Goal: Task Accomplishment & Management: Manage account settings

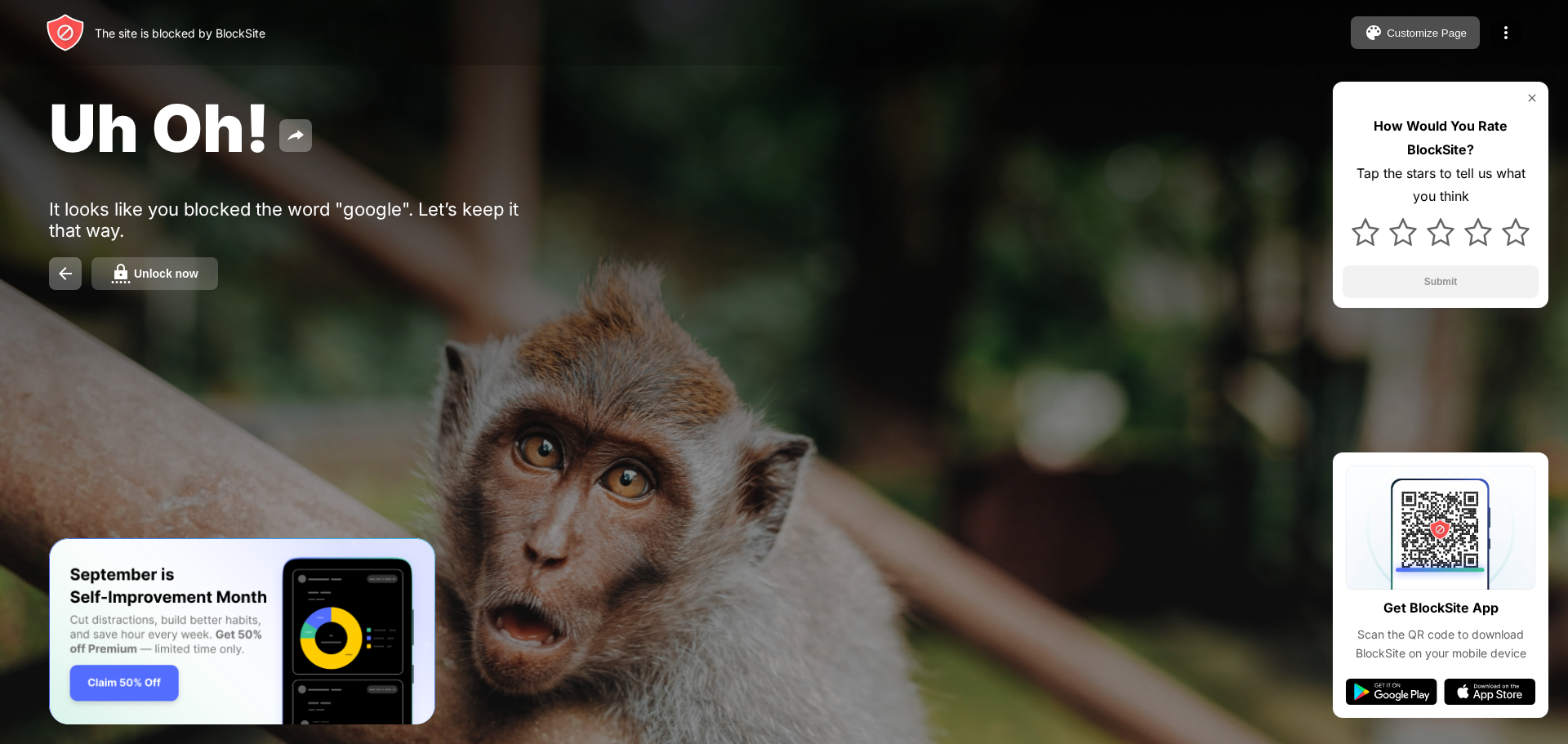
click at [158, 287] on button "Unlock now" at bounding box center [155, 274] width 127 height 32
click at [175, 269] on div "Unlock now" at bounding box center [167, 273] width 65 height 13
click at [1498, 32] on img at bounding box center [1506, 32] width 20 height 20
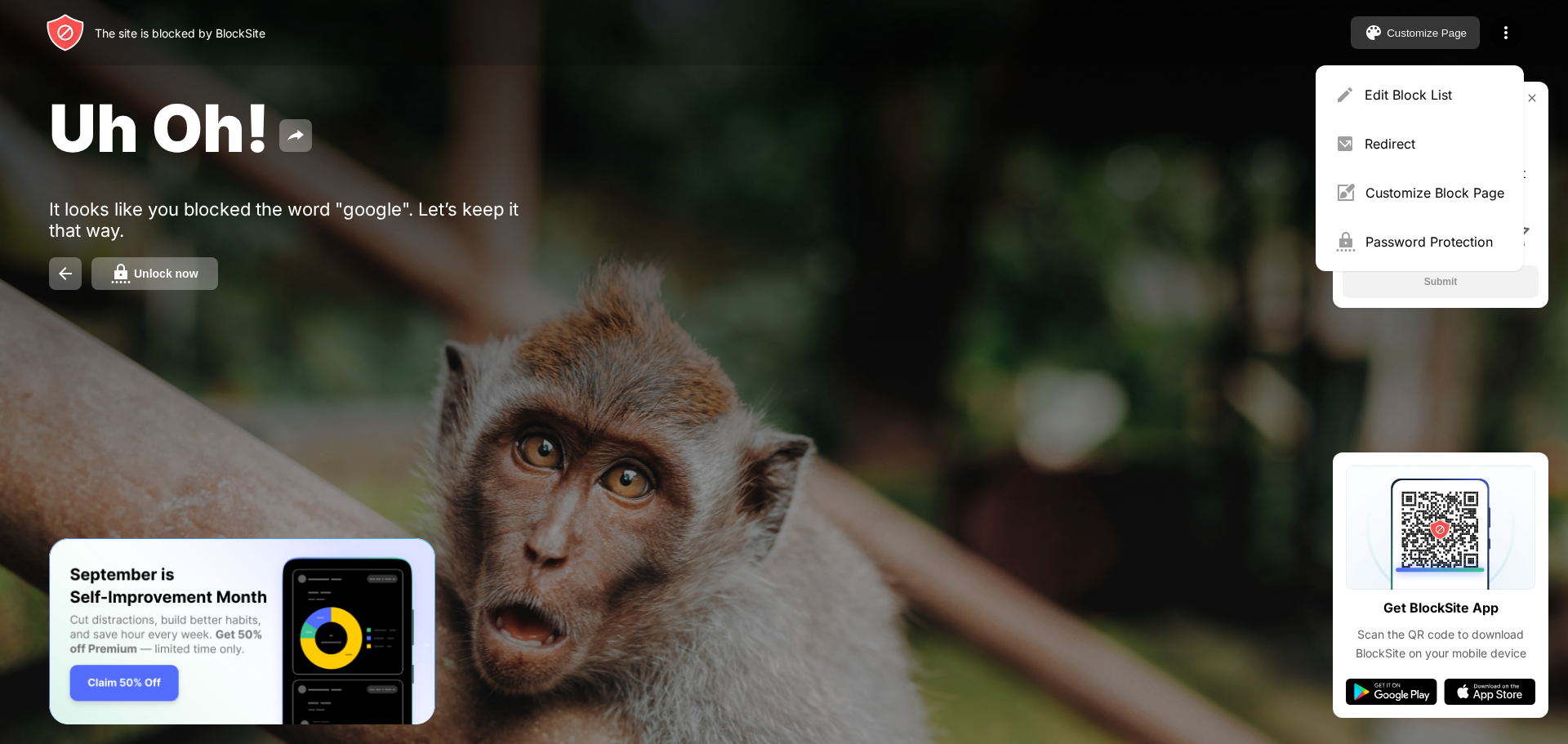
click at [1444, 36] on div "Customize Page" at bounding box center [1427, 33] width 80 height 12
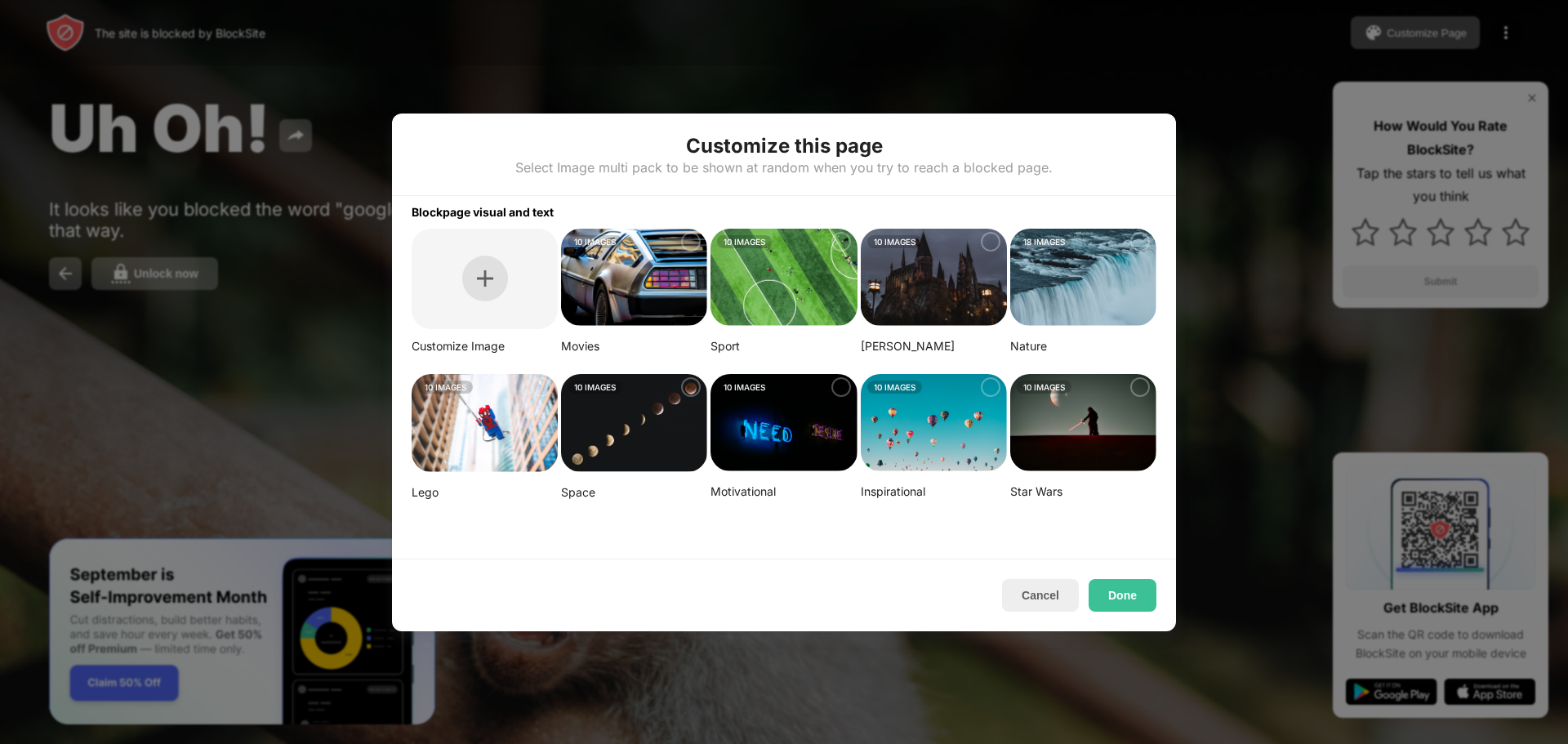
click at [491, 267] on div at bounding box center [486, 279] width 46 height 46
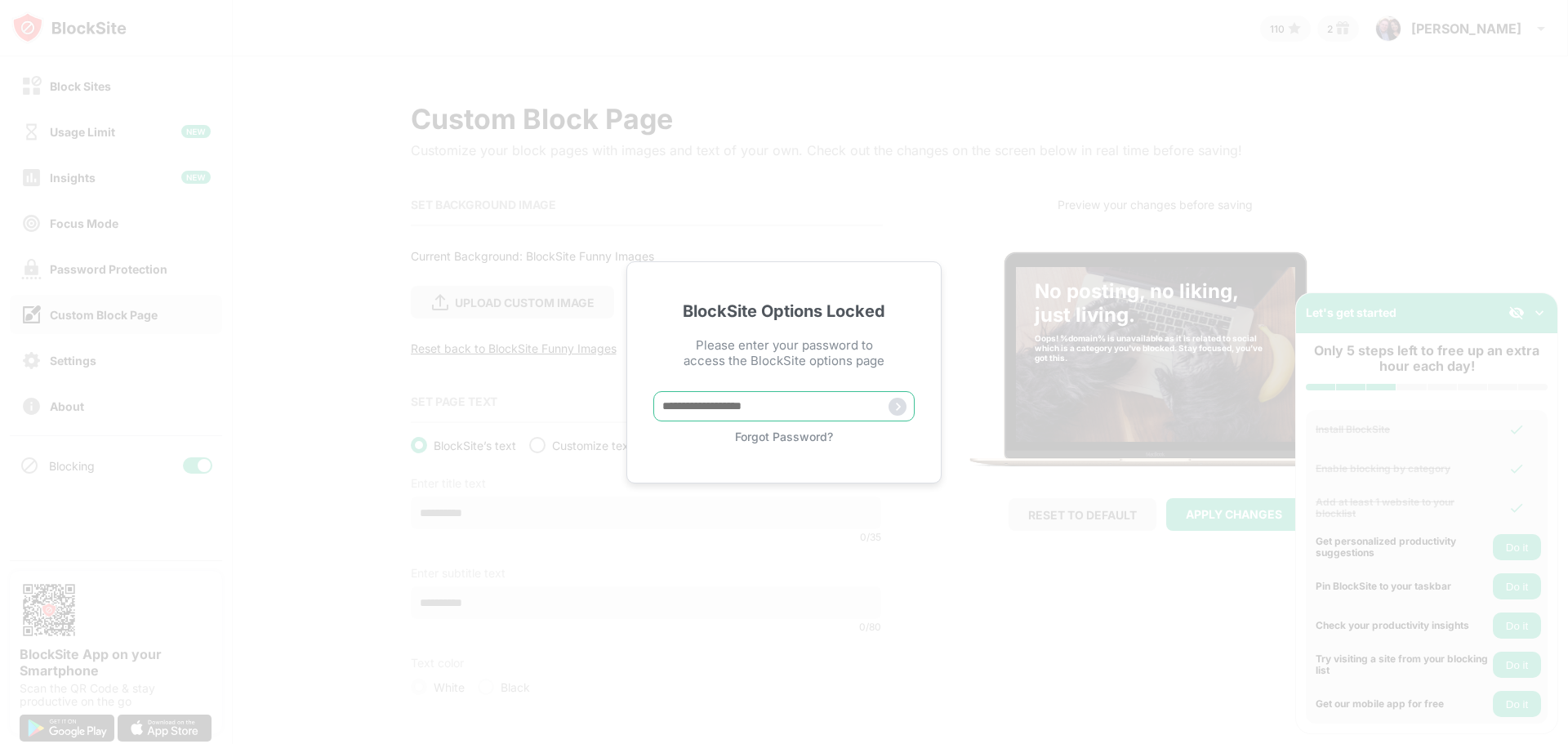
click at [813, 412] on input "text" at bounding box center [783, 406] width 261 height 31
type input "*********"
click at [595, 353] on div "BlockSite Options Locked Please enter your password to access the BlockSite opt…" at bounding box center [784, 372] width 1568 height 744
click at [735, 401] on input "text" at bounding box center [783, 406] width 261 height 31
type input "*********"
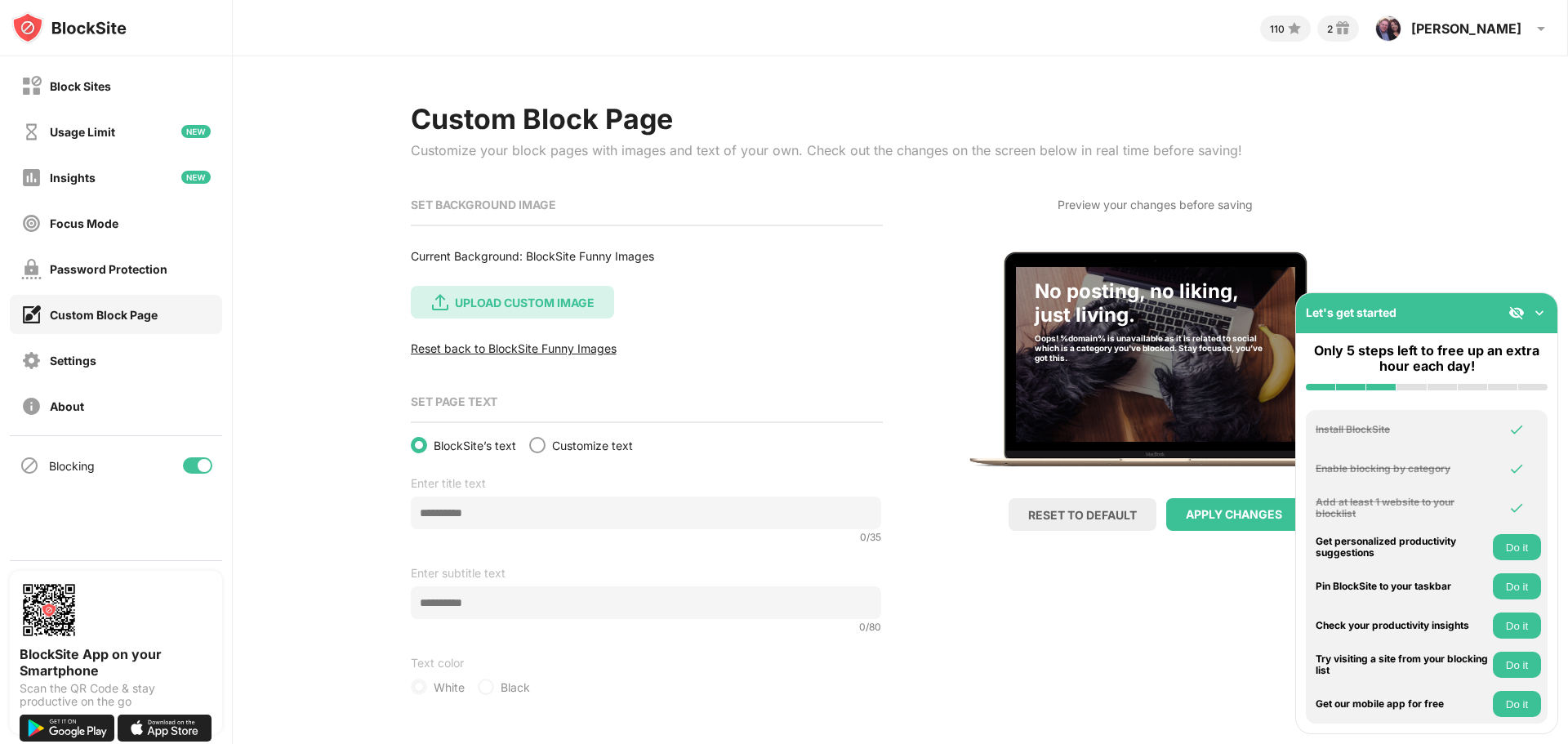
click at [506, 306] on div "UPLOAD CUSTOM IMAGE" at bounding box center [525, 303] width 139 height 14
click at [0, 0] on input "UPLOAD CUSTOM IMAGE" at bounding box center [0, 0] width 0 height 0
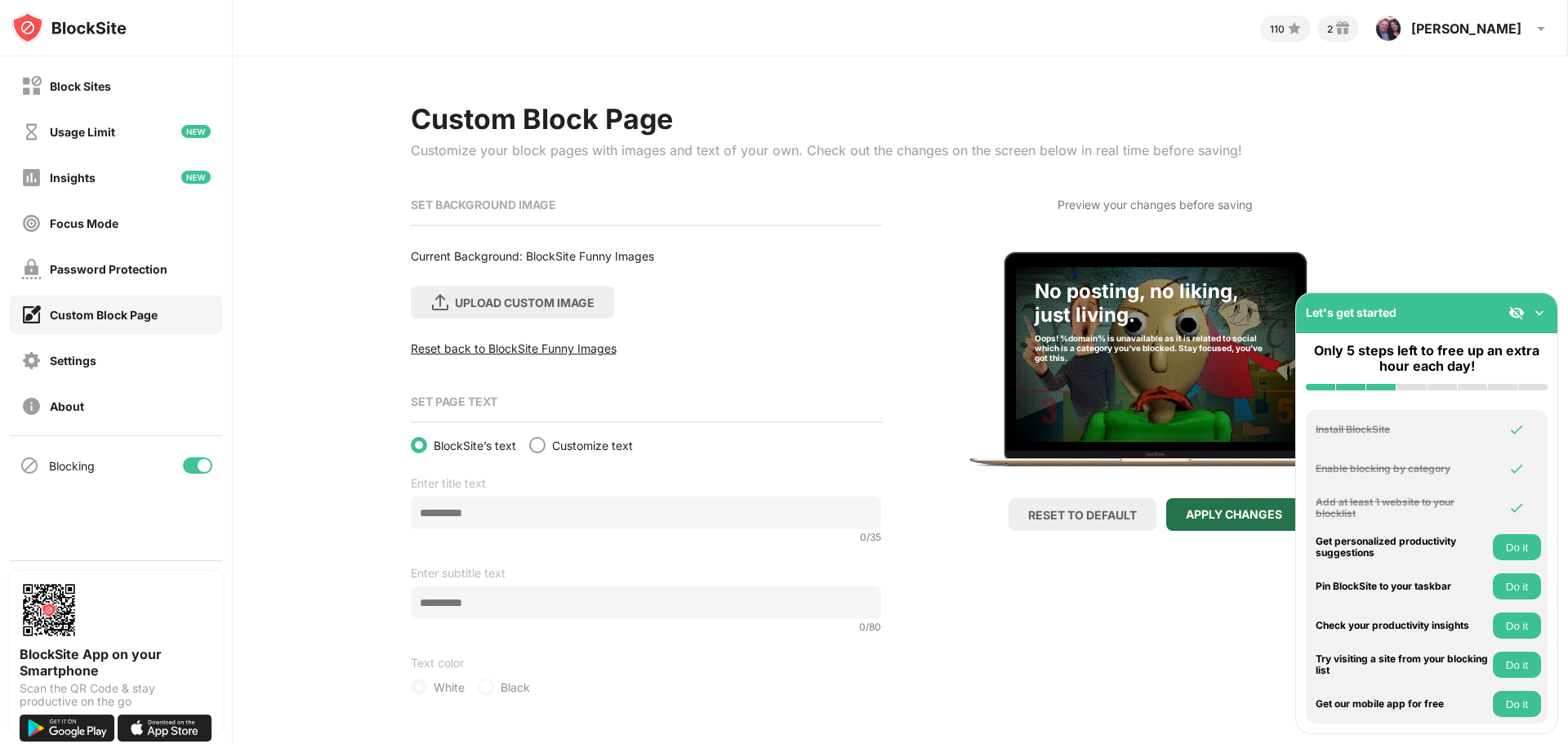
click at [1193, 508] on div "APPLY CHANGES" at bounding box center [1234, 514] width 96 height 13
click at [92, 346] on div "Settings" at bounding box center [116, 360] width 213 height 39
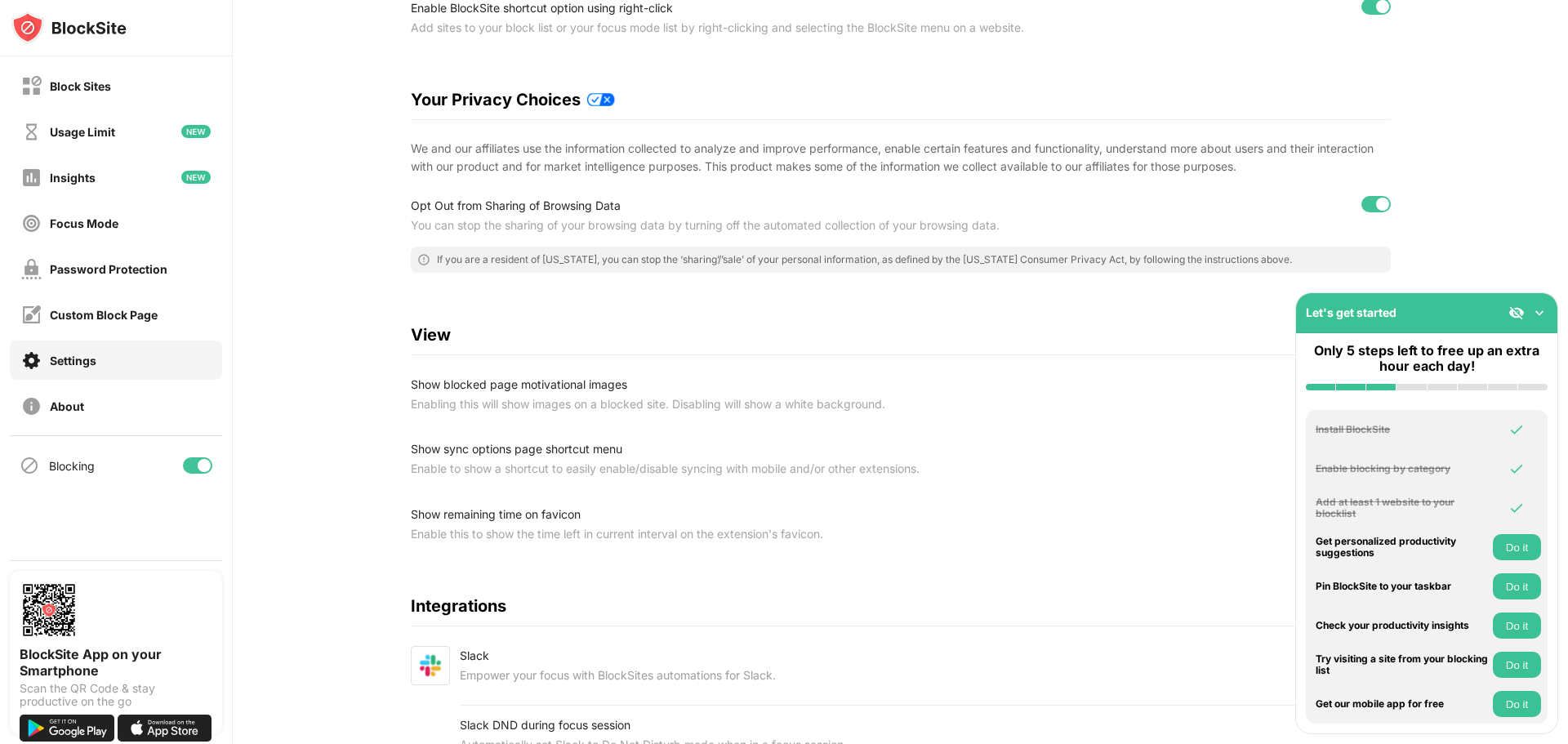
scroll to position [327, 0]
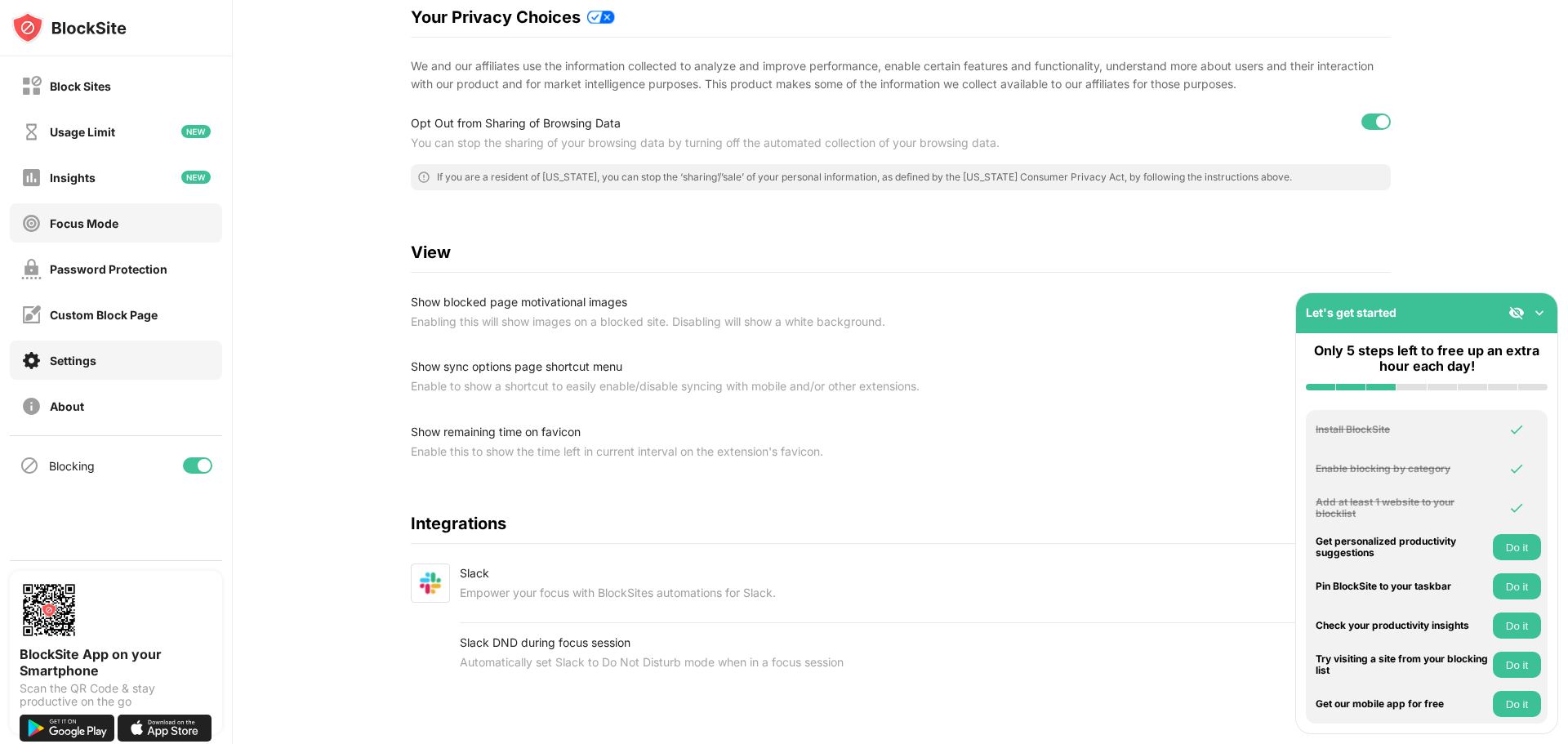
click at [81, 211] on div "Focus Mode" at bounding box center [116, 223] width 213 height 39
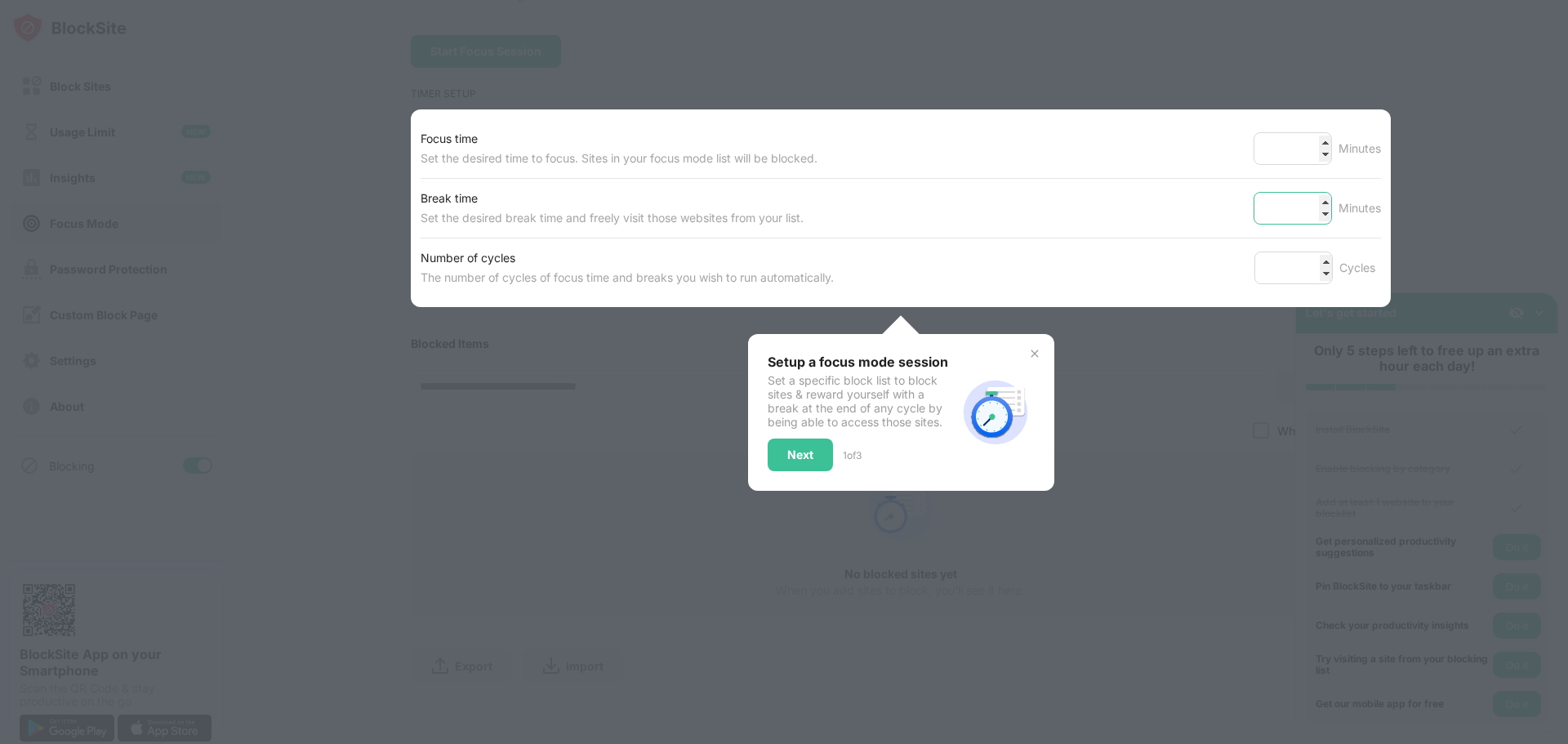
click at [1315, 192] on input "*" at bounding box center [1292, 208] width 78 height 32
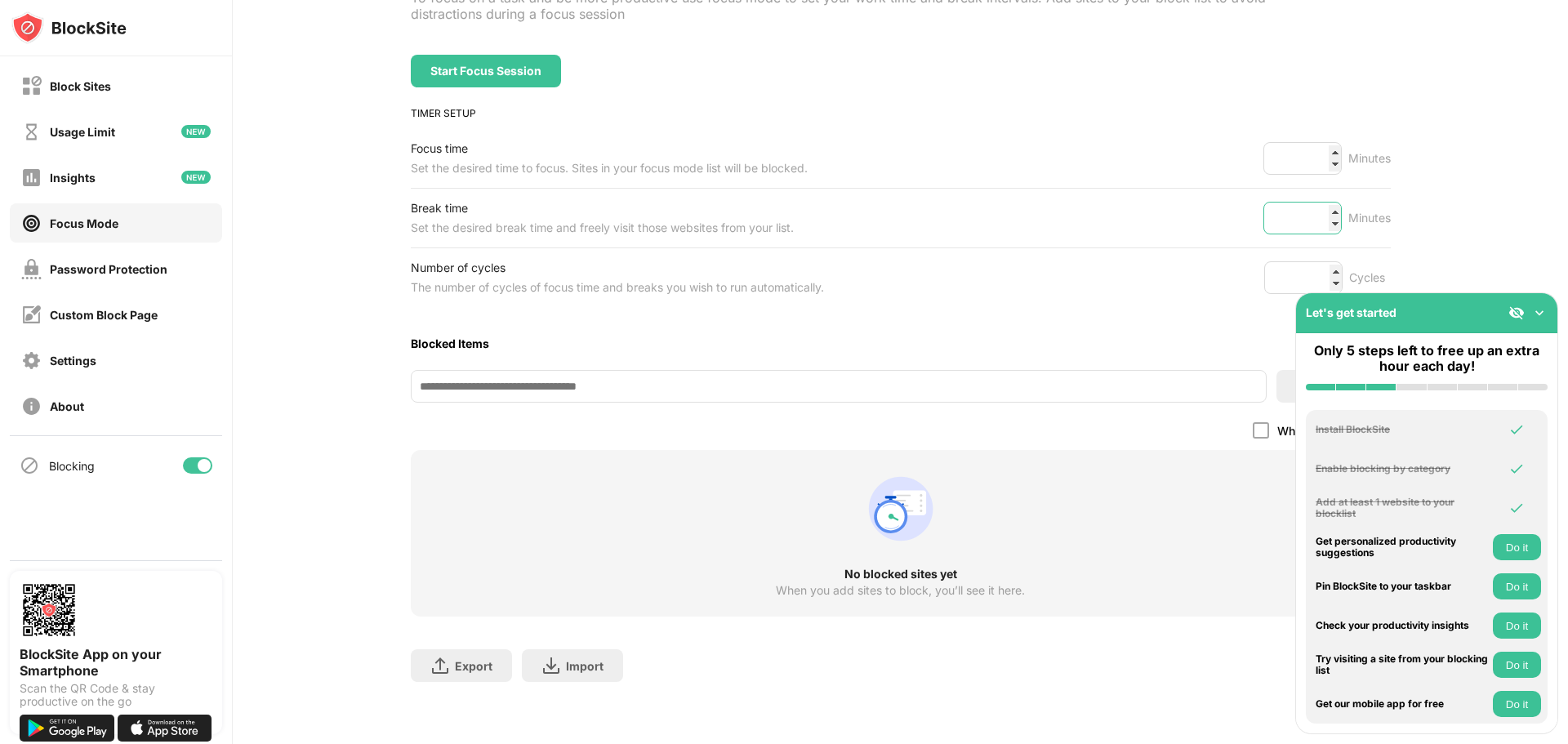
click at [1325, 202] on input "*" at bounding box center [1303, 218] width 78 height 32
type input "*"
click at [1325, 202] on input "*" at bounding box center [1303, 218] width 78 height 32
drag, startPoint x: 1303, startPoint y: 207, endPoint x: 1267, endPoint y: 209, distance: 36.1
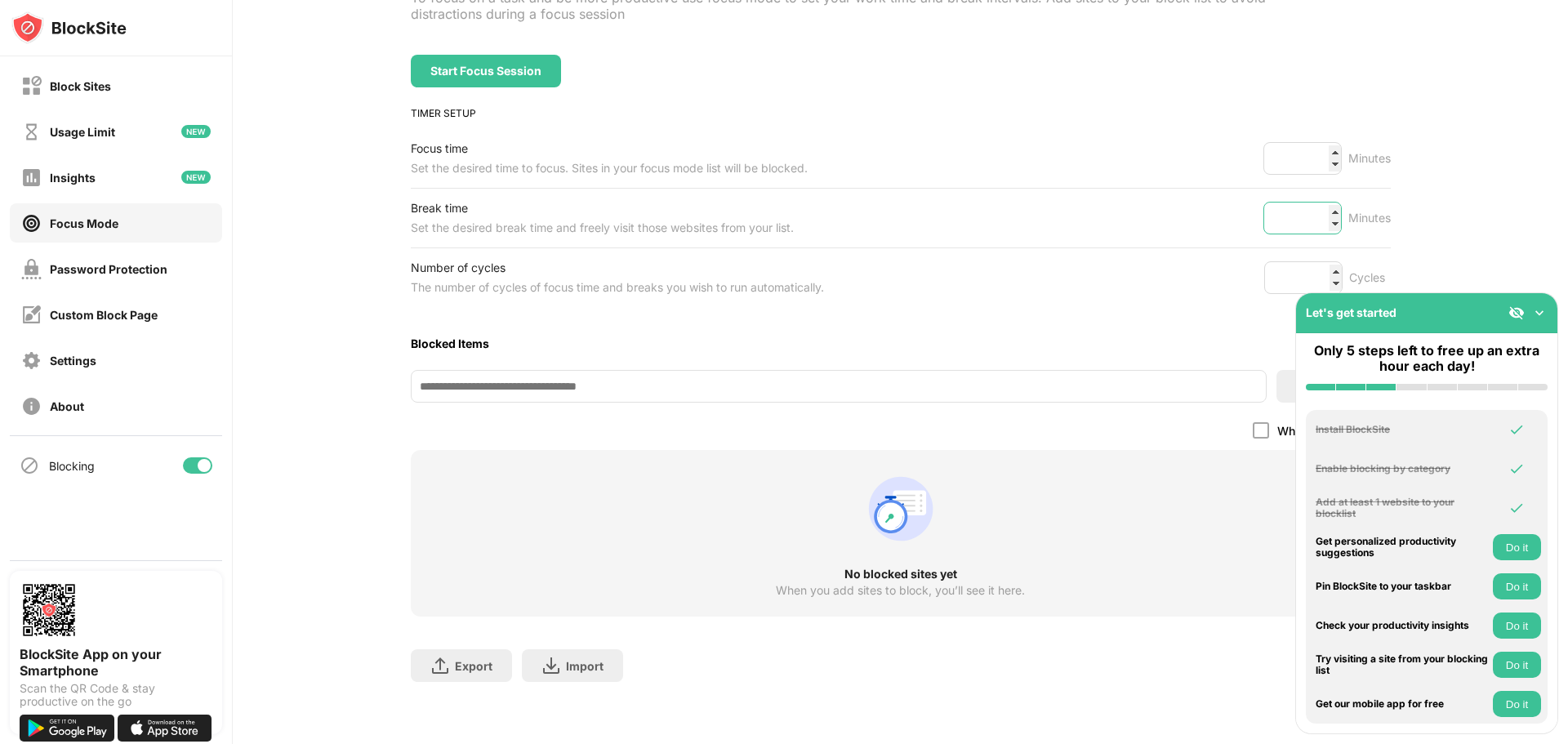
click at [1267, 209] on input "*" at bounding box center [1303, 218] width 78 height 32
click at [115, 82] on div "Block Sites" at bounding box center [116, 86] width 213 height 39
